Goal: Transaction & Acquisition: Purchase product/service

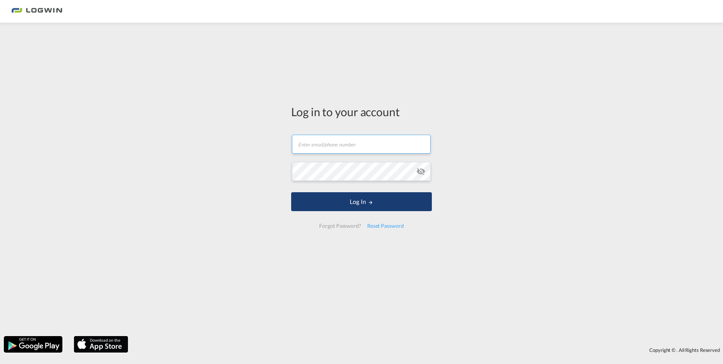
type input "[PERSON_NAME][EMAIL_ADDRESS][PERSON_NAME][DOMAIN_NAME]"
click at [360, 200] on button "Log In" at bounding box center [361, 201] width 141 height 19
